Goal: Information Seeking & Learning: Compare options

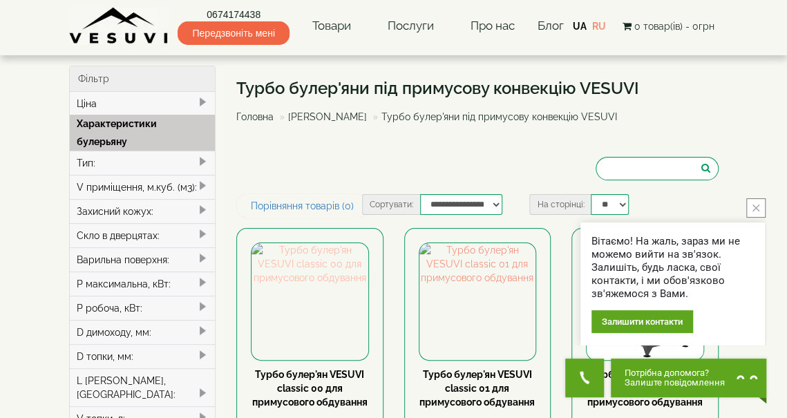
click at [296, 313] on img at bounding box center [310, 301] width 117 height 117
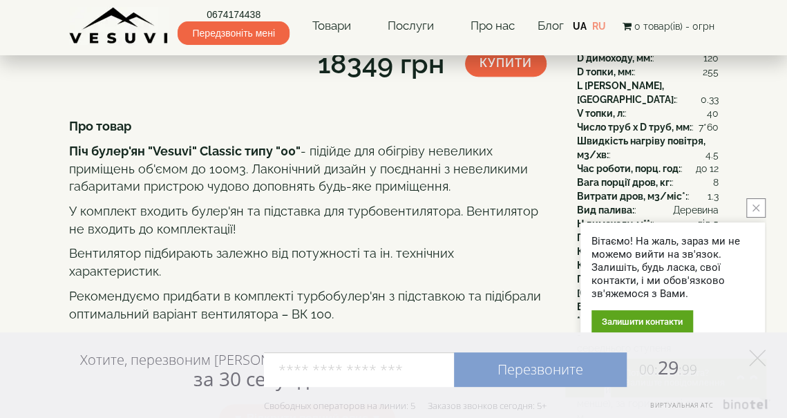
scroll to position [301, 0]
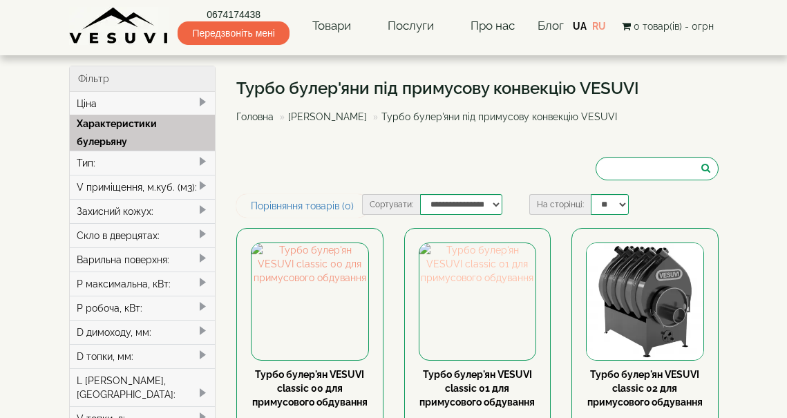
click at [479, 310] on img at bounding box center [478, 301] width 117 height 117
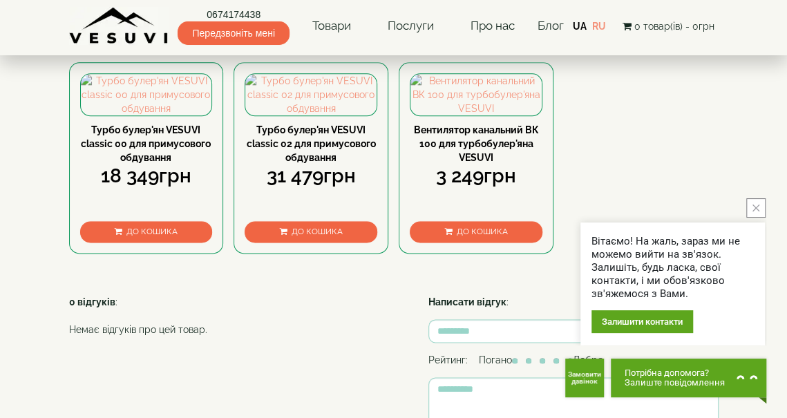
scroll to position [682, 0]
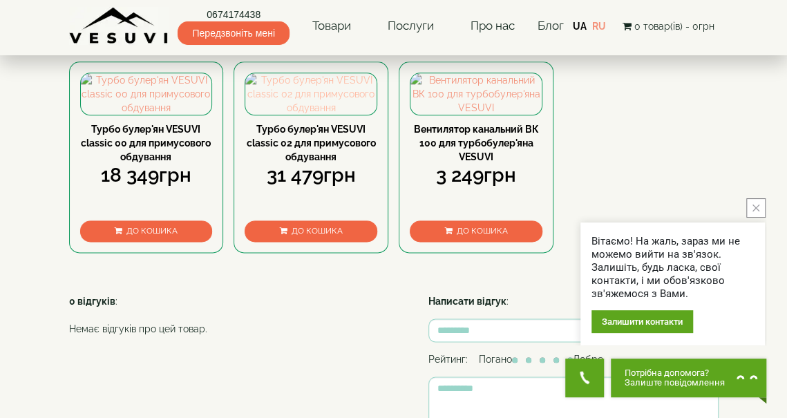
click at [322, 115] on img at bounding box center [310, 93] width 131 height 41
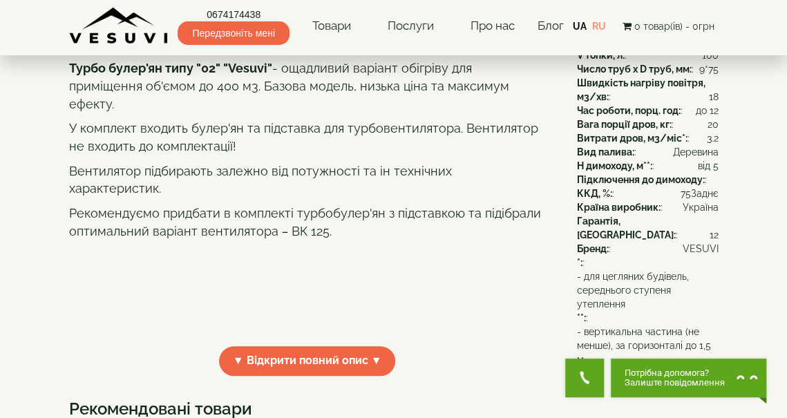
scroll to position [324, 0]
